Goal: Transaction & Acquisition: Purchase product/service

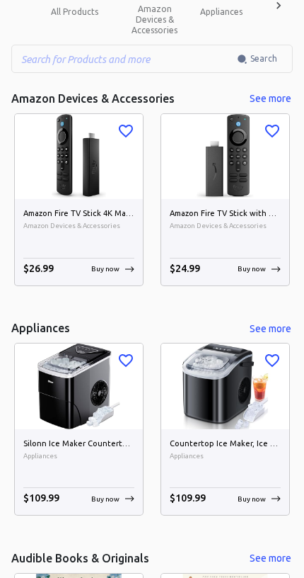
scroll to position [253, 0]
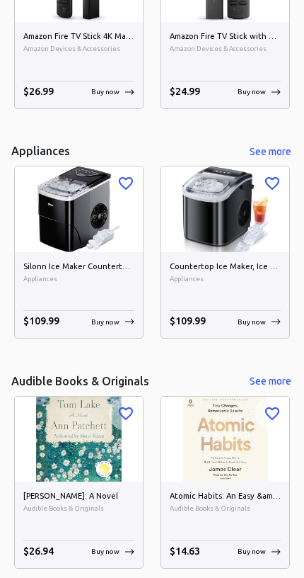
click at [215, 216] on img at bounding box center [225, 209] width 128 height 86
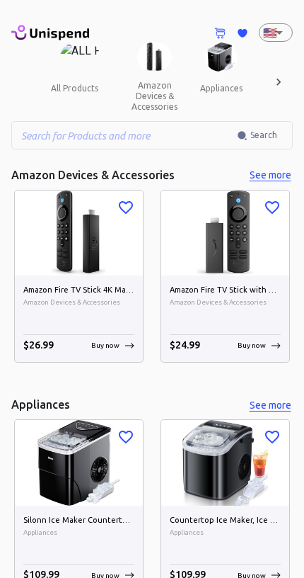
click at [38, 274] on img at bounding box center [79, 233] width 128 height 86
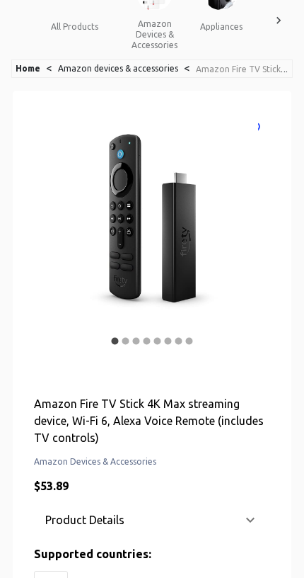
click at [256, 232] on icon "Next" at bounding box center [249, 230] width 17 height 17
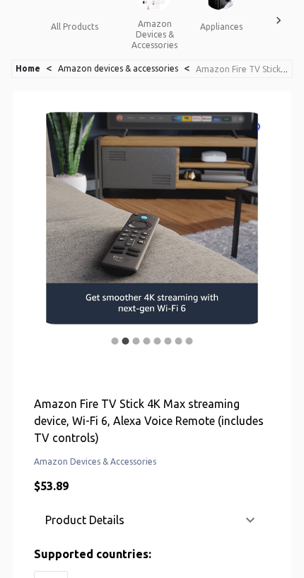
click at [261, 222] on button "Next" at bounding box center [249, 230] width 28 height 28
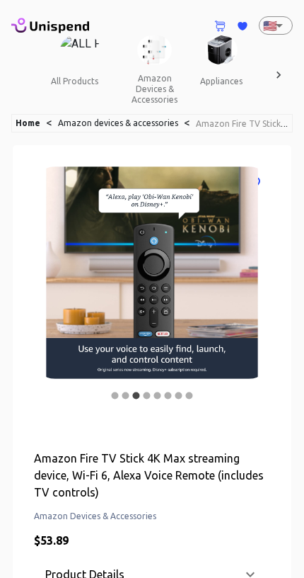
scroll to position [0, 0]
